Goal: Find specific page/section: Find specific page/section

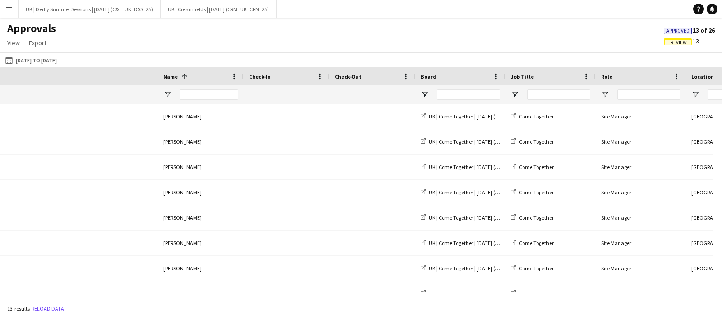
drag, startPoint x: 139, startPoint y: 303, endPoint x: 71, endPoint y: 300, distance: 68.2
click at [71, 300] on div "13 results Reload data" at bounding box center [361, 307] width 722 height 15
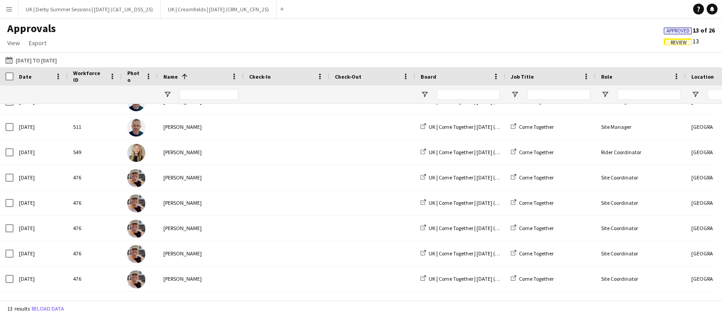
click at [5, 12] on button "Menu" at bounding box center [9, 9] width 18 height 18
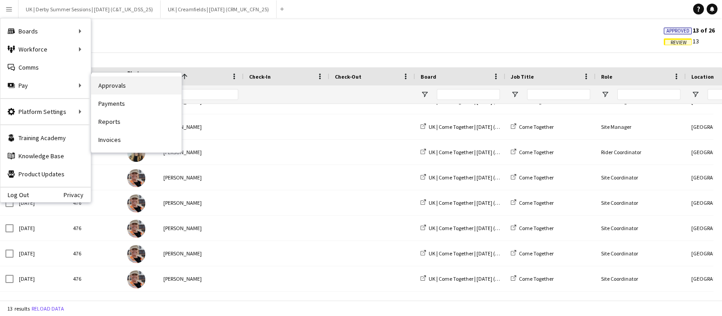
click at [114, 83] on link "Approvals" at bounding box center [136, 85] width 90 height 18
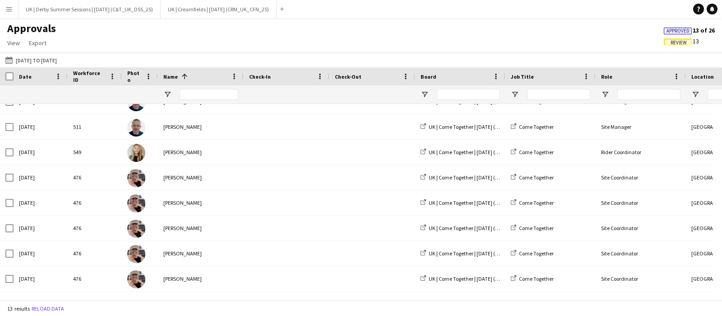
click at [7, 9] on app-icon "Menu" at bounding box center [8, 8] width 7 height 7
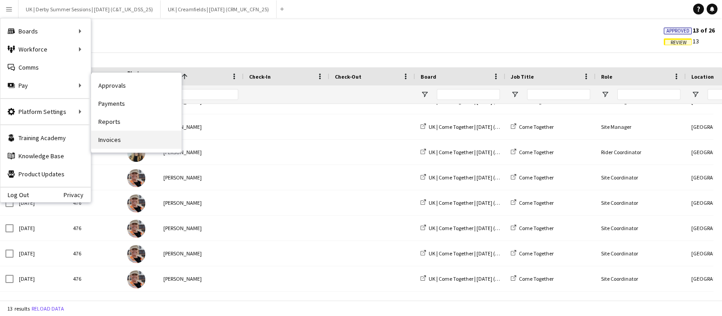
click at [114, 140] on link "Invoices" at bounding box center [136, 139] width 90 height 18
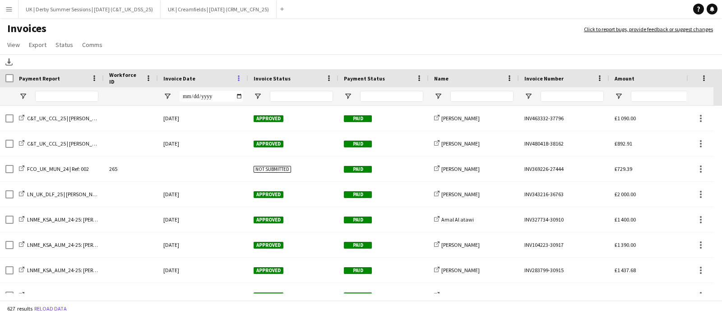
click at [242, 81] on span at bounding box center [239, 78] width 8 height 8
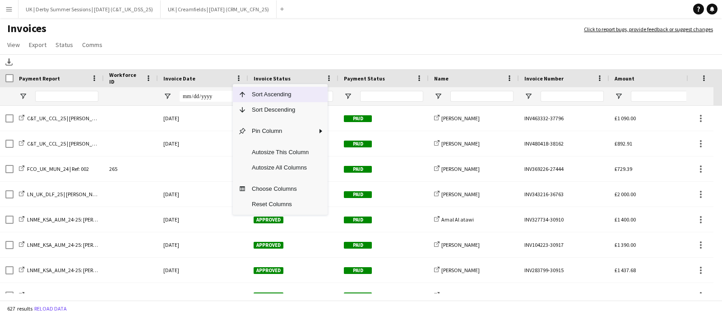
click at [248, 103] on span "Sort Descending" at bounding box center [281, 109] width 68 height 15
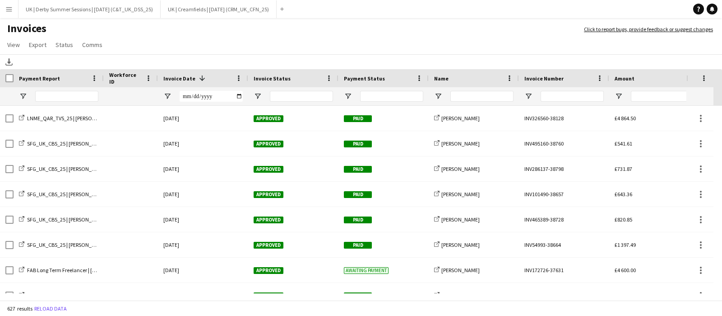
click at [9, 12] on app-icon "Menu" at bounding box center [8, 8] width 7 height 7
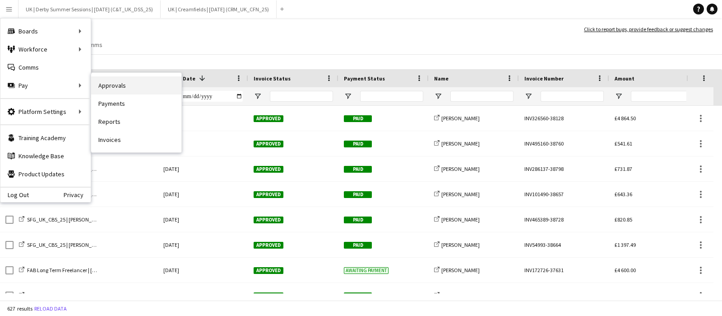
click at [138, 84] on link "Approvals" at bounding box center [136, 85] width 90 height 18
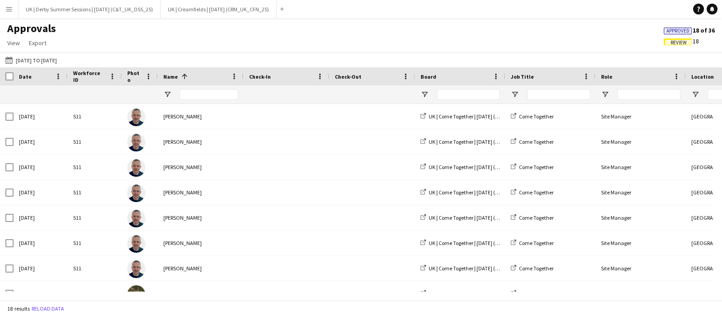
click at [678, 41] on span "Review" at bounding box center [679, 43] width 16 height 6
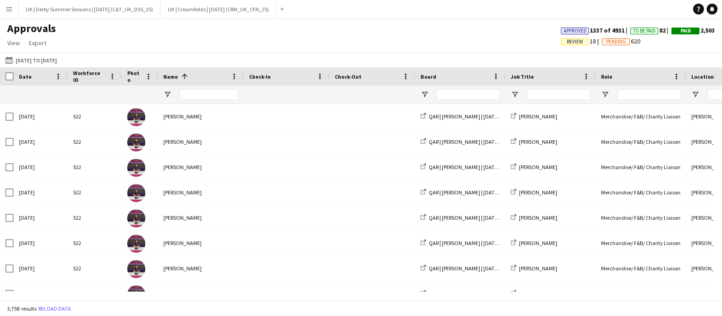
click at [567, 42] on span "Review" at bounding box center [575, 42] width 16 height 6
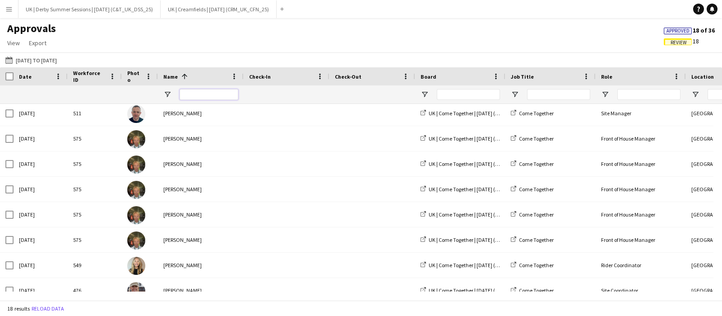
click at [202, 93] on input "Name Filter Input" at bounding box center [209, 94] width 59 height 11
type input "****"
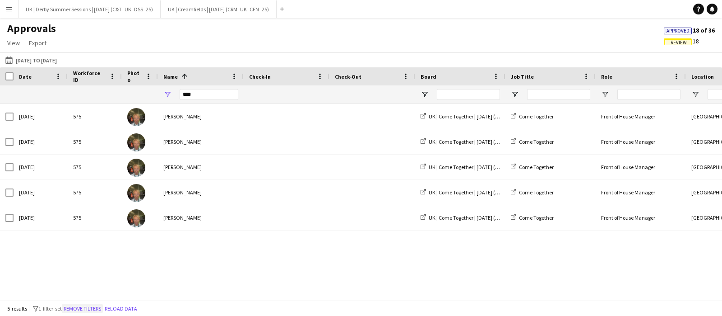
click at [86, 309] on button "Remove filters" at bounding box center [82, 308] width 41 height 10
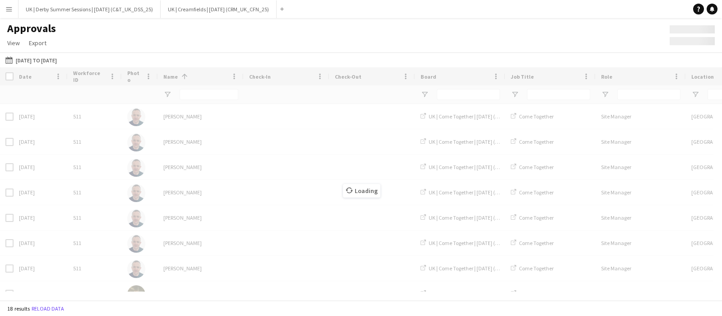
click at [188, 93] on div "Loading" at bounding box center [361, 183] width 722 height 233
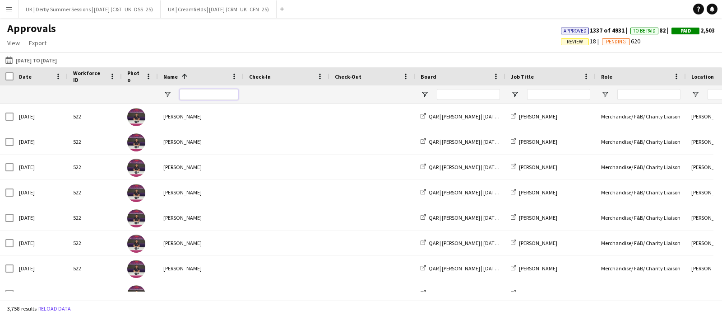
click at [194, 93] on input "Name Filter Input" at bounding box center [209, 94] width 59 height 11
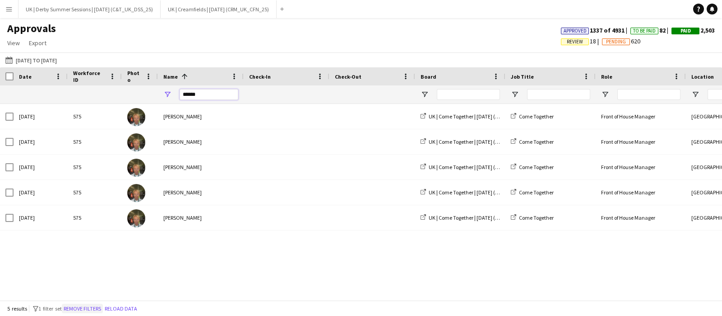
type input "******"
click at [92, 303] on button "Remove filters" at bounding box center [82, 308] width 41 height 10
